Goal: Navigation & Orientation: Find specific page/section

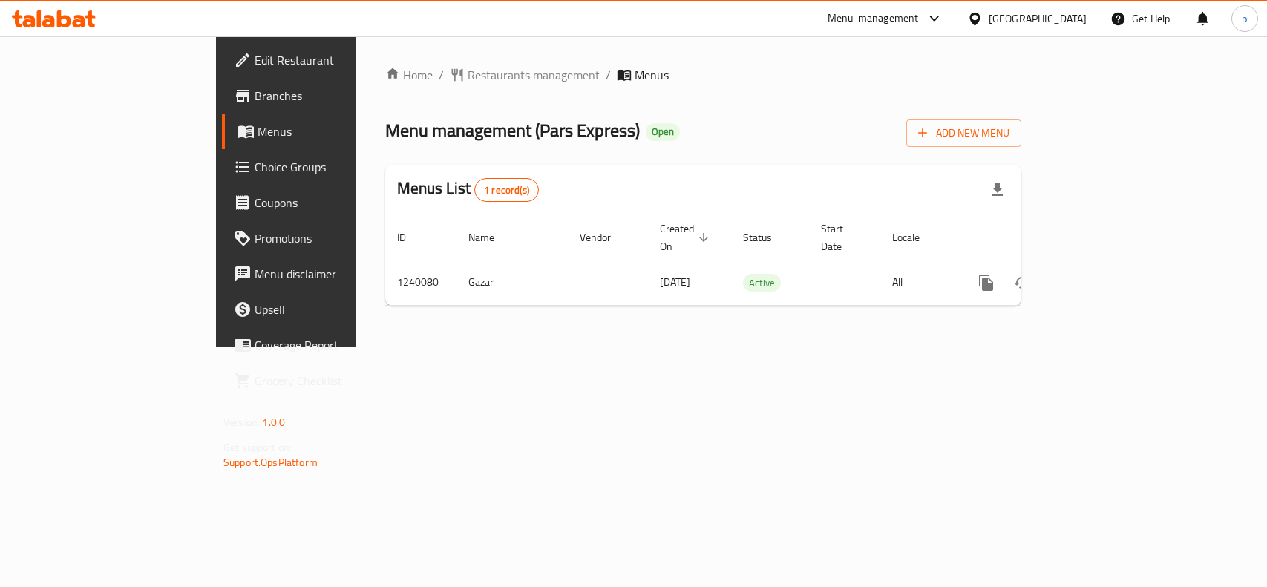
click at [1014, 16] on div "[GEOGRAPHIC_DATA]" at bounding box center [1038, 18] width 98 height 16
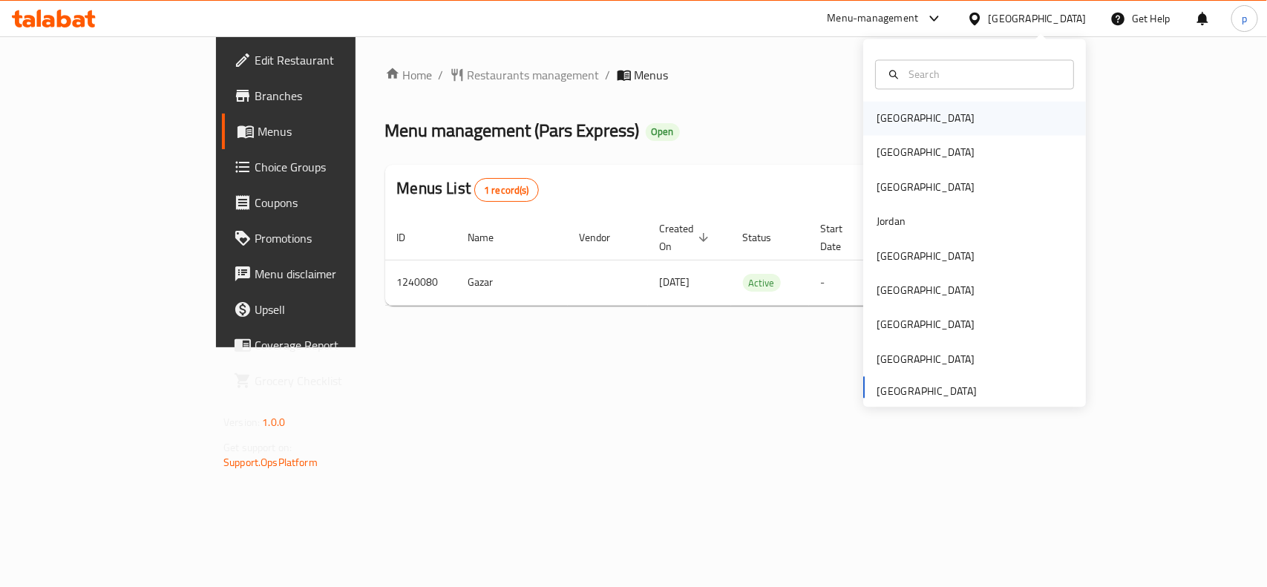
click at [877, 117] on div "[GEOGRAPHIC_DATA]" at bounding box center [926, 119] width 98 height 16
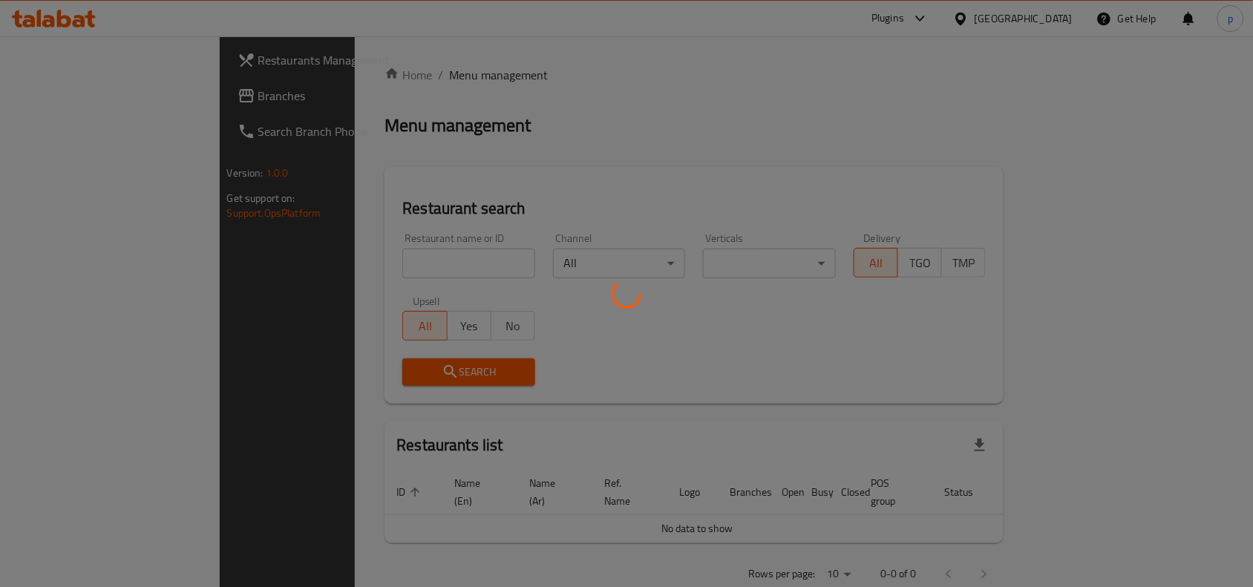
click at [1052, 19] on div at bounding box center [626, 293] width 1253 height 587
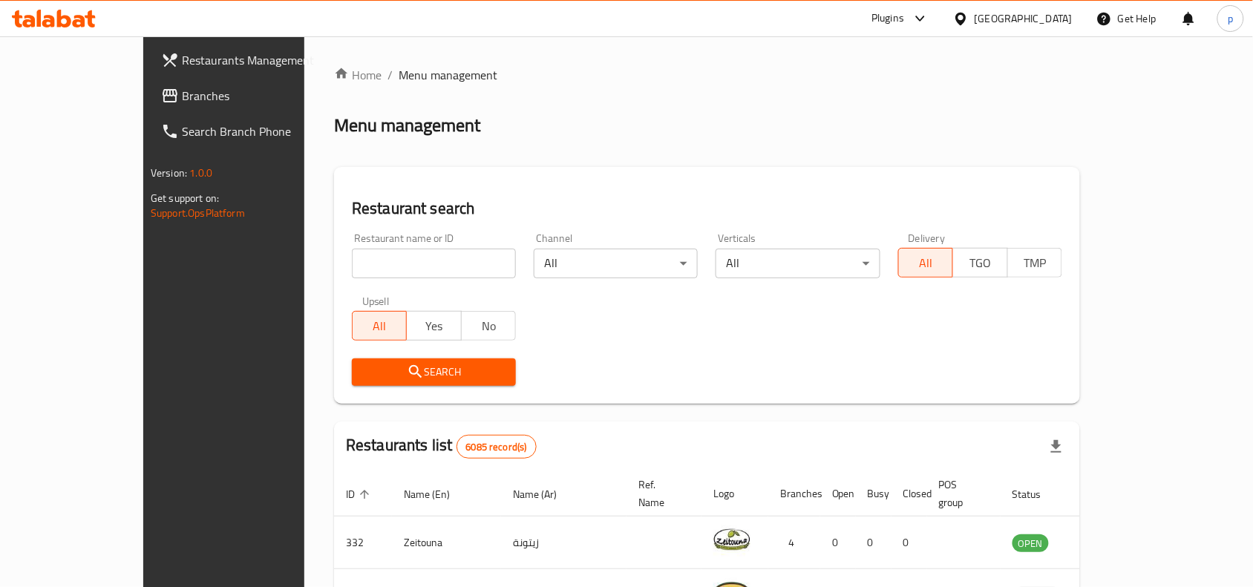
click at [1051, 25] on div "[GEOGRAPHIC_DATA]" at bounding box center [1024, 18] width 98 height 16
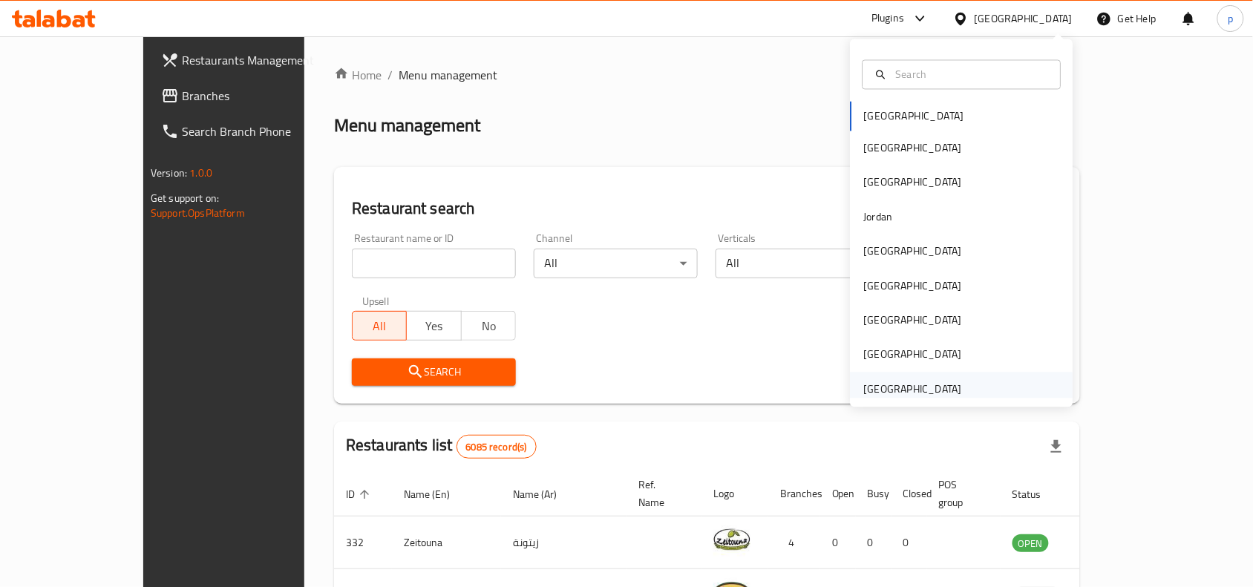
click at [884, 382] on div "[GEOGRAPHIC_DATA]" at bounding box center [913, 389] width 98 height 16
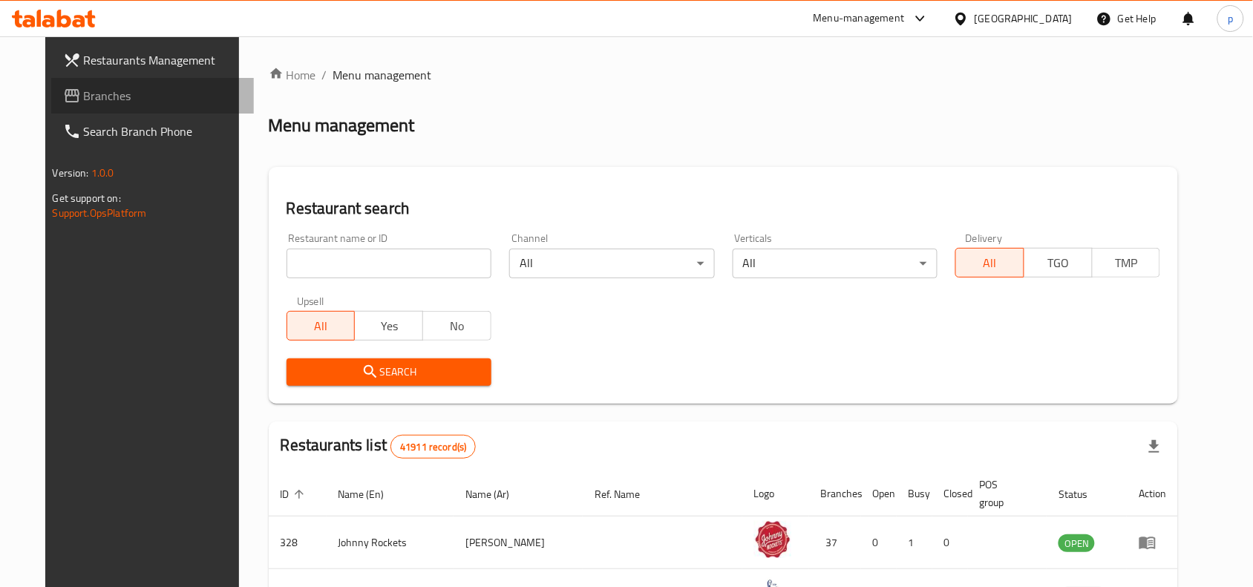
click at [130, 105] on link "Branches" at bounding box center [152, 96] width 203 height 36
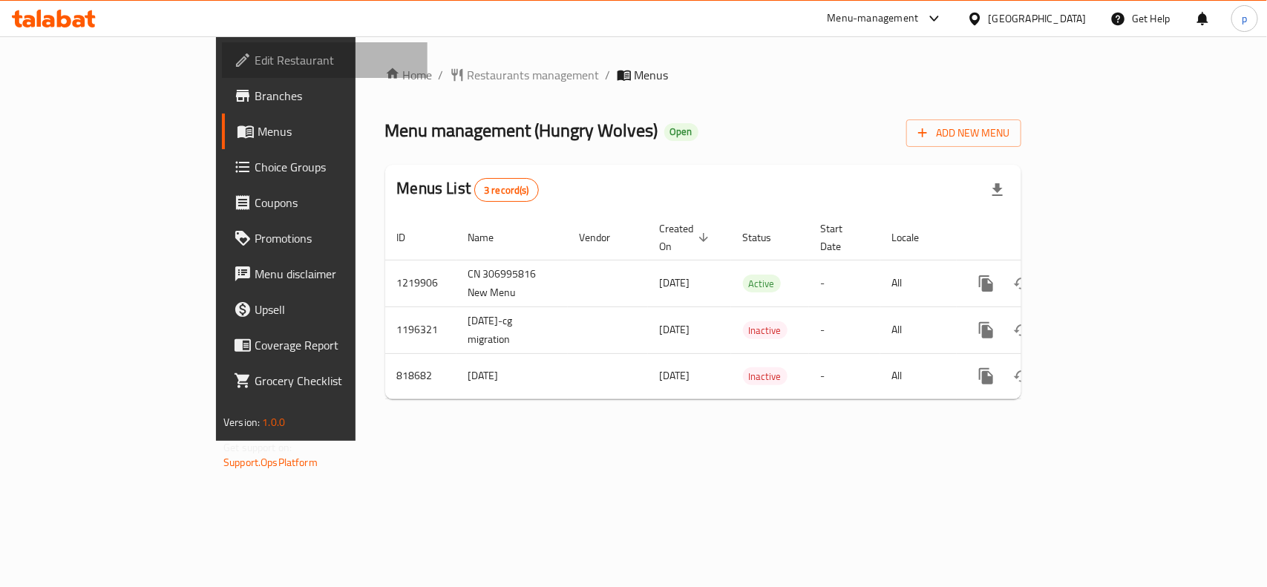
click at [255, 56] on span "Edit Restaurant" at bounding box center [335, 60] width 161 height 18
